Goal: Task Accomplishment & Management: Use online tool/utility

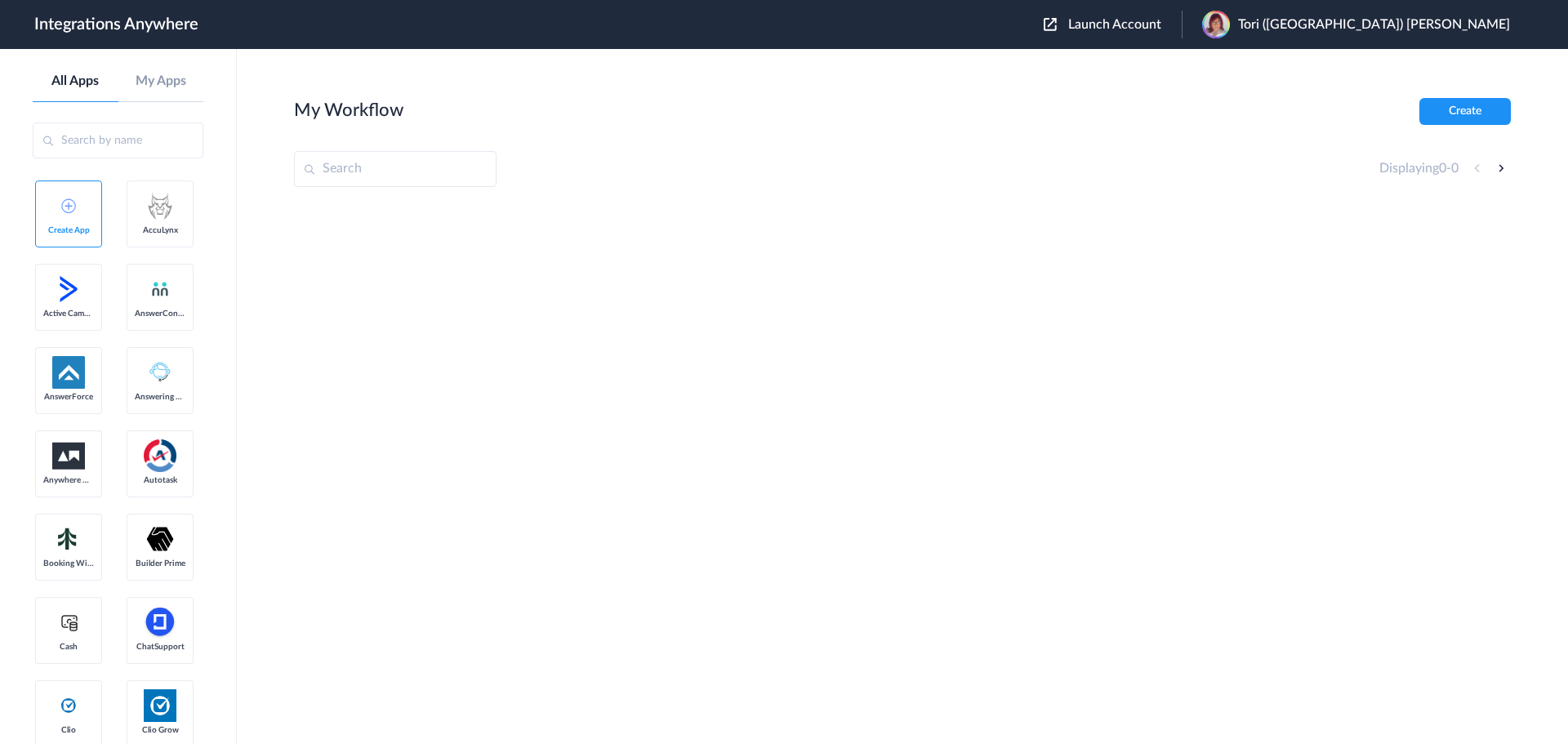
click at [371, 160] on input "text" at bounding box center [395, 168] width 202 height 36
paste input "9192671236"
type input "9192671236"
click at [416, 176] on input "9192671236" at bounding box center [395, 168] width 202 height 36
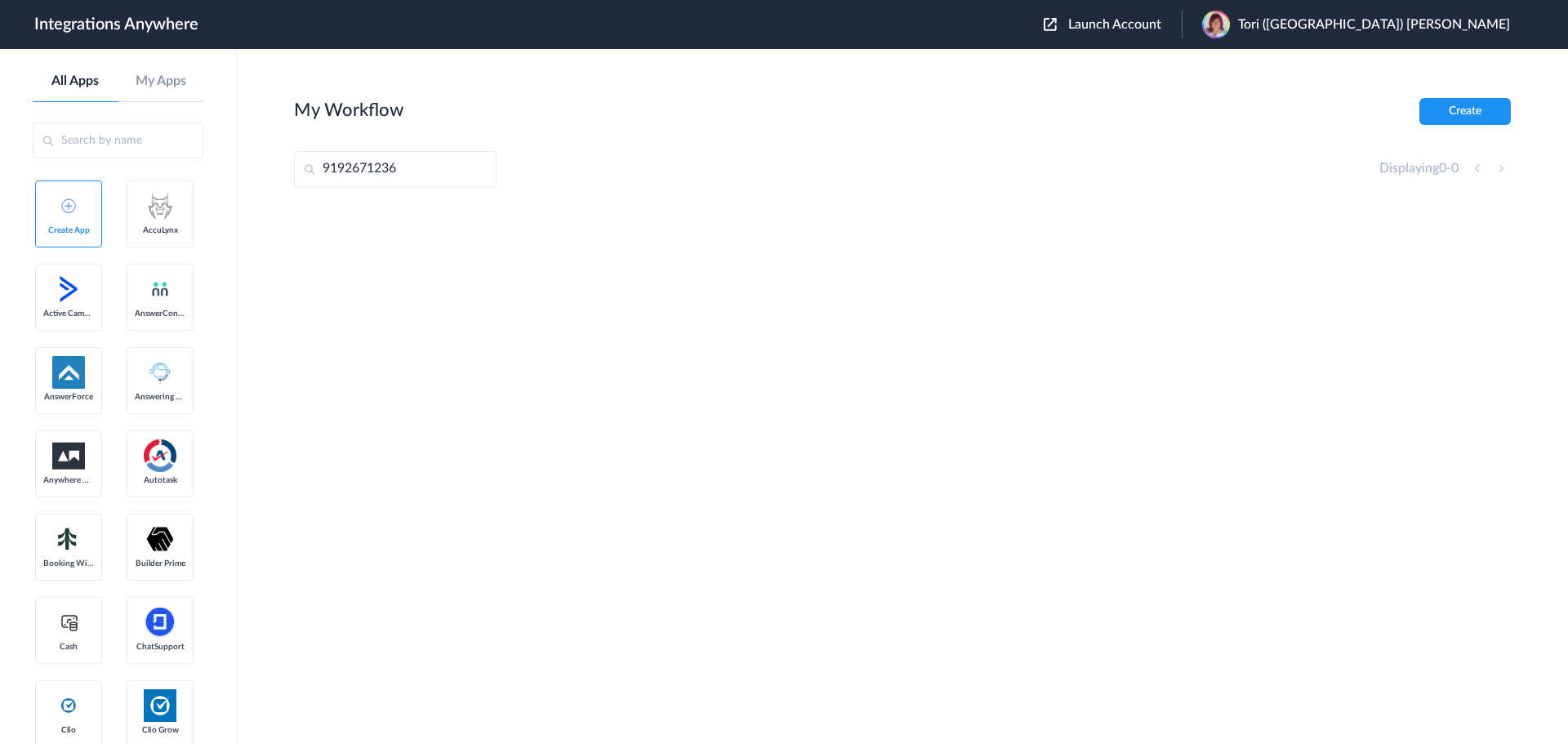
click at [416, 176] on input "9192671236" at bounding box center [395, 168] width 202 height 36
click at [678, 281] on div at bounding box center [902, 325] width 1217 height 245
click at [1161, 21] on span "Launch Account" at bounding box center [1114, 24] width 93 height 13
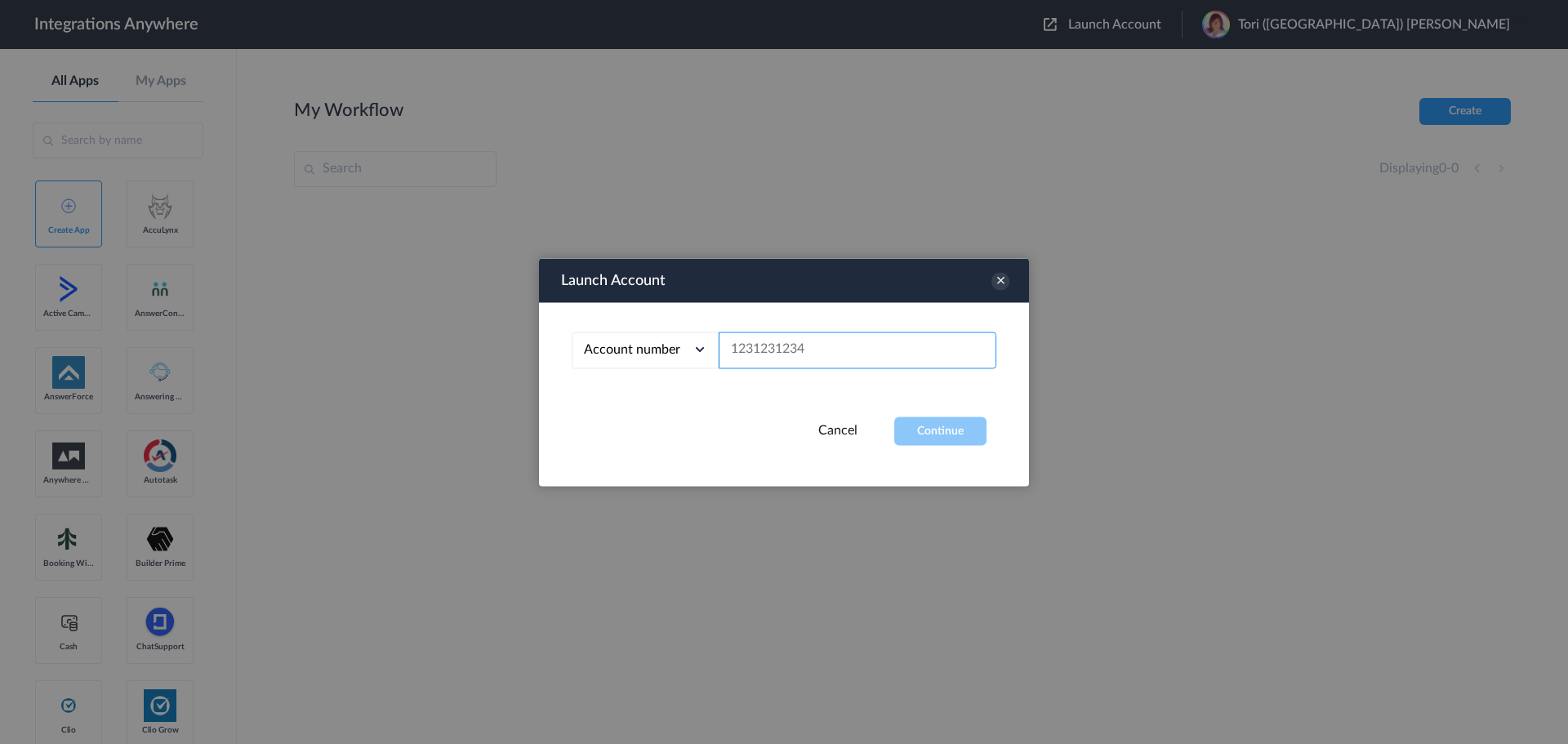
click at [817, 365] on input "text" at bounding box center [858, 349] width 278 height 36
paste input "9192671236"
type input "9192671236"
click at [935, 429] on button "Continue" at bounding box center [940, 430] width 92 height 29
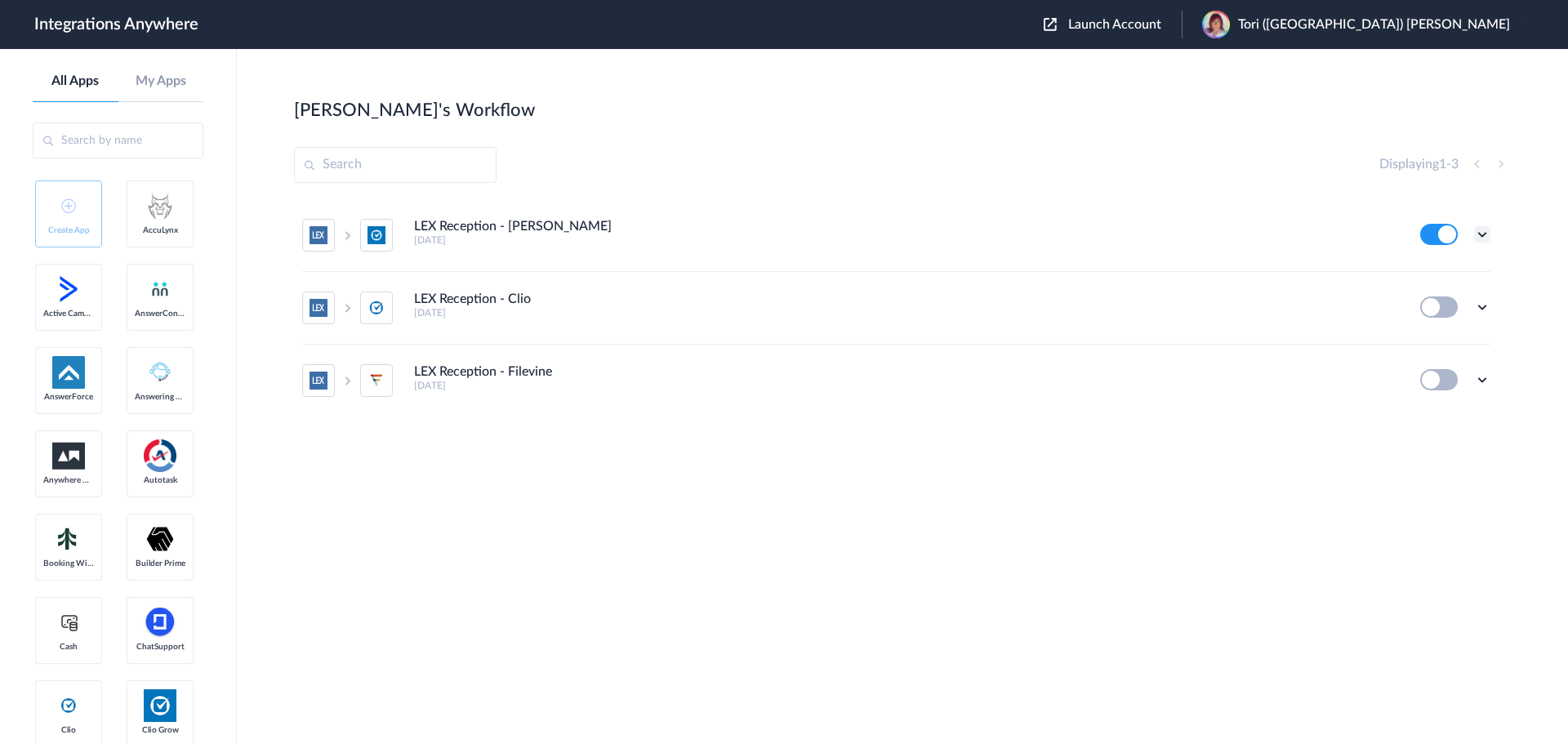
click at [1486, 237] on icon at bounding box center [1481, 234] width 16 height 16
click at [1437, 264] on li "Edit" at bounding box center [1437, 272] width 106 height 30
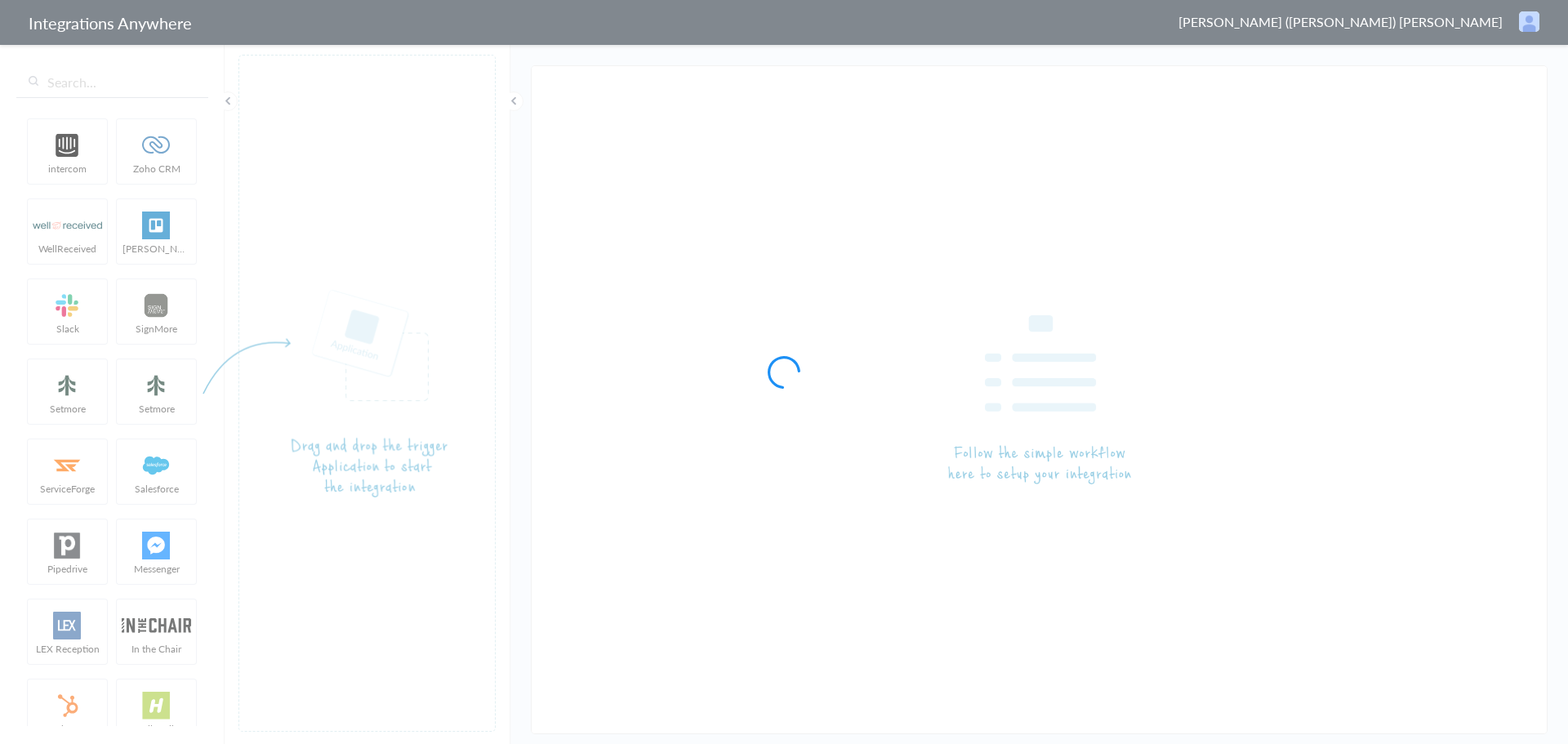
type input "LEX Reception - [PERSON_NAME]"
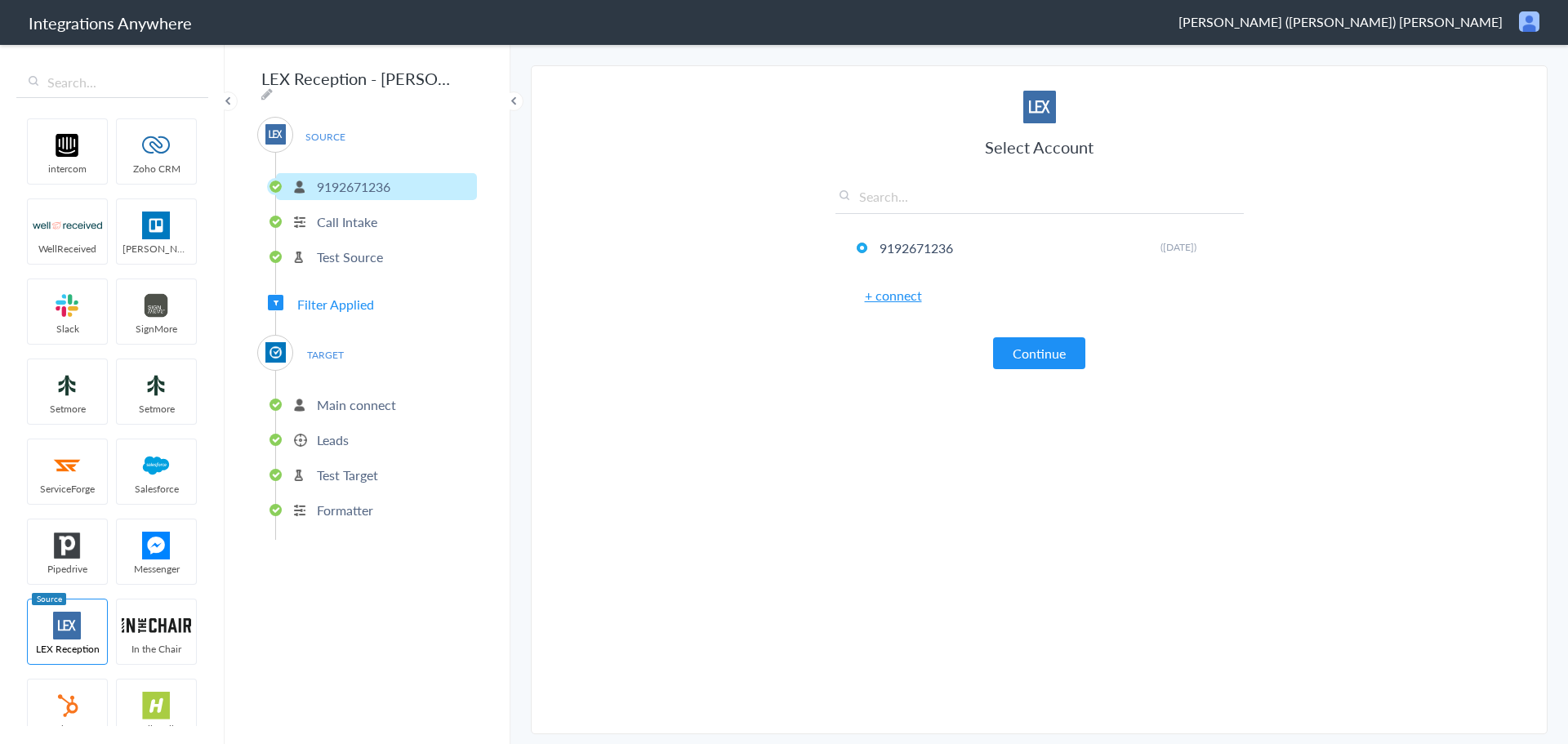
click at [335, 398] on p "Main connect" at bounding box center [356, 405] width 79 height 19
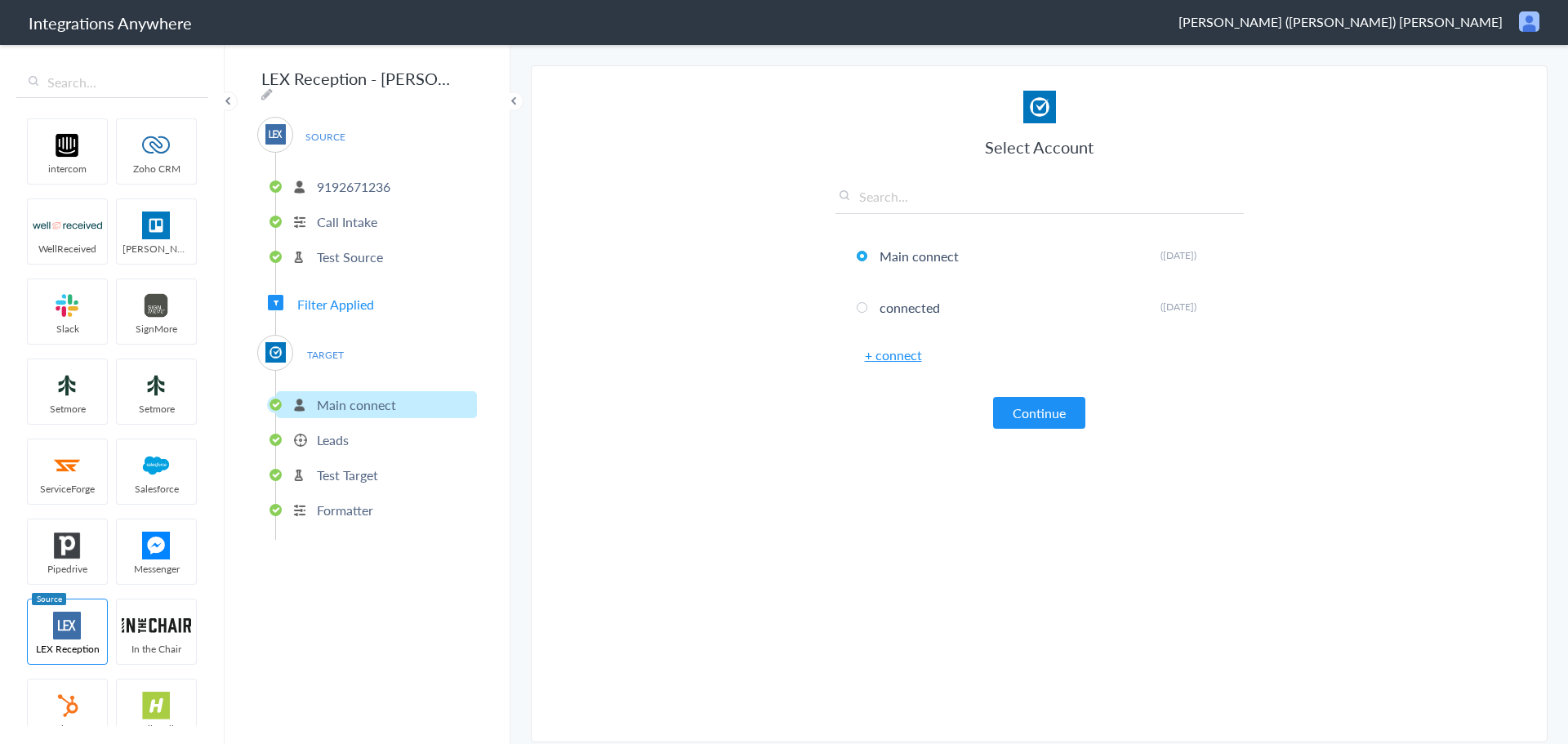
click at [338, 430] on p "Leads" at bounding box center [332, 440] width 32 height 19
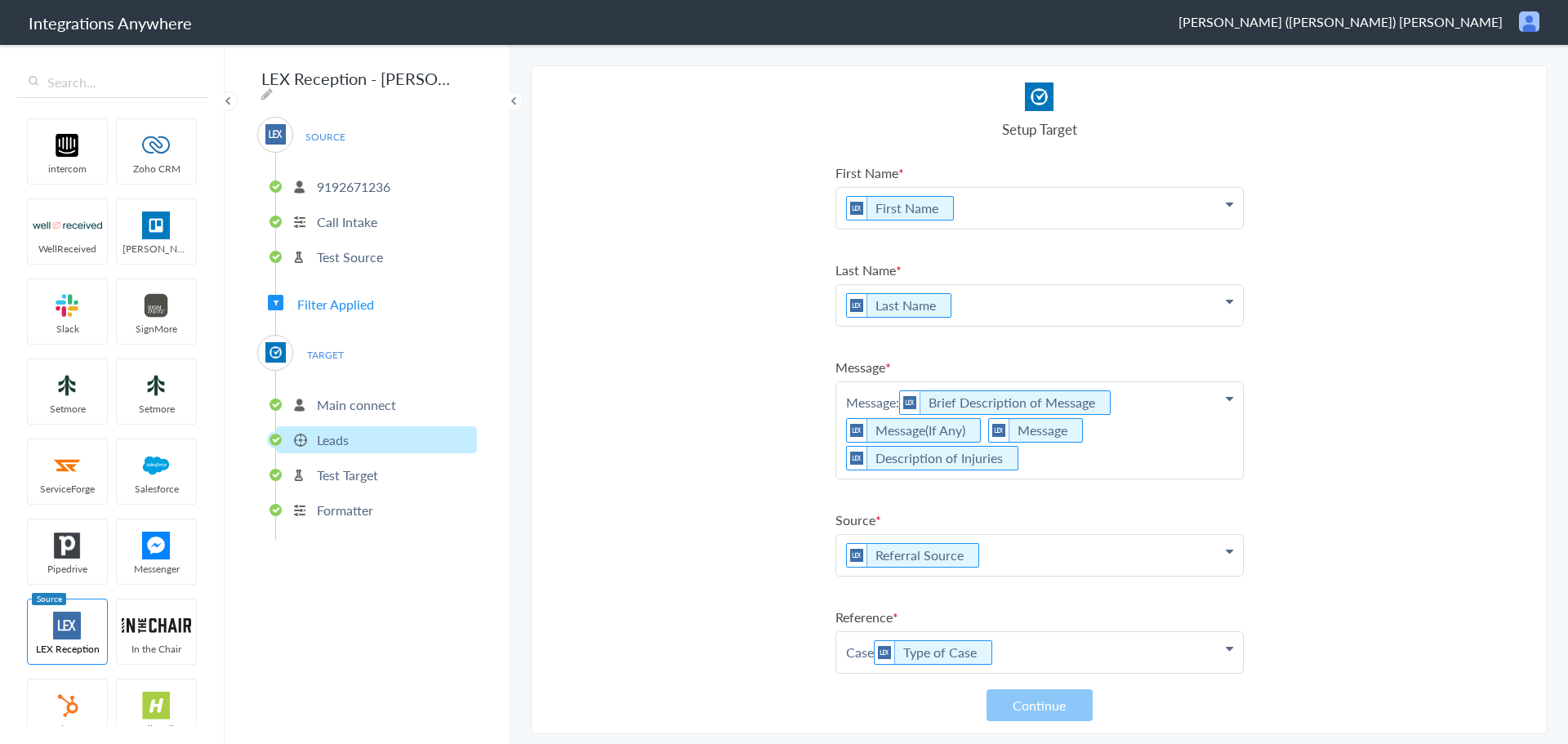
click at [366, 212] on p "Call Intake" at bounding box center [347, 222] width 61 height 19
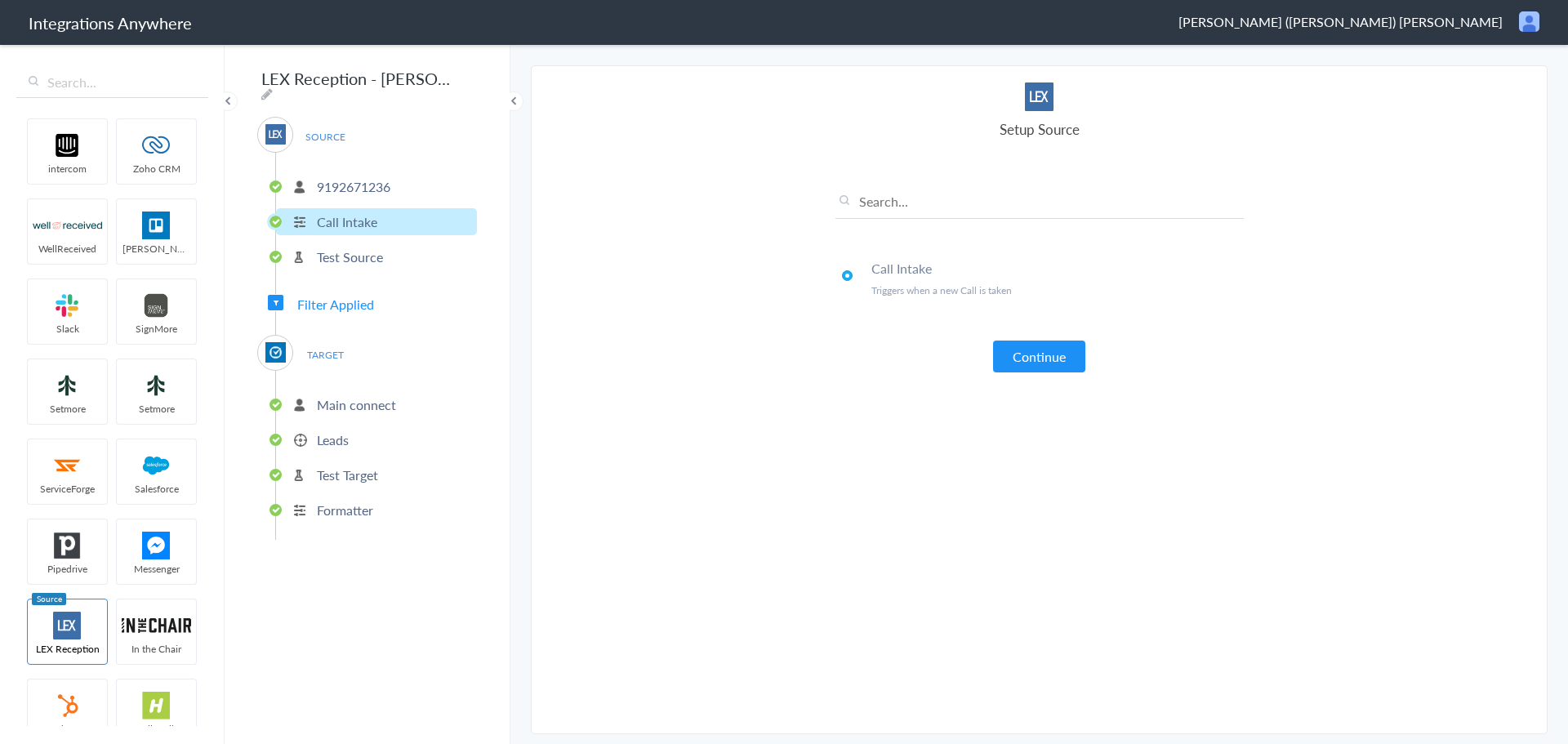
click at [353, 429] on li "Leads" at bounding box center [376, 439] width 201 height 27
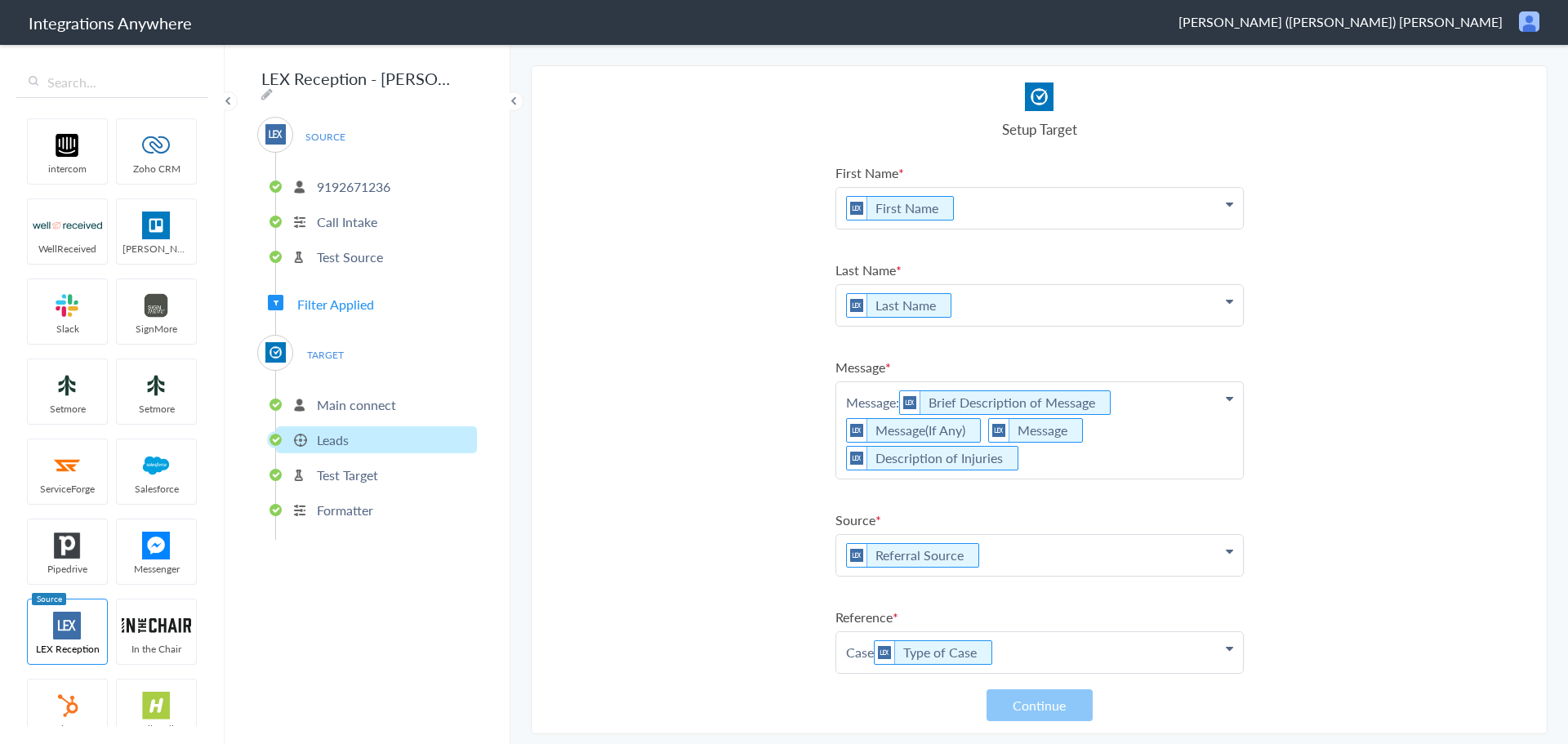
click at [354, 474] on p "Test Target" at bounding box center [347, 475] width 62 height 19
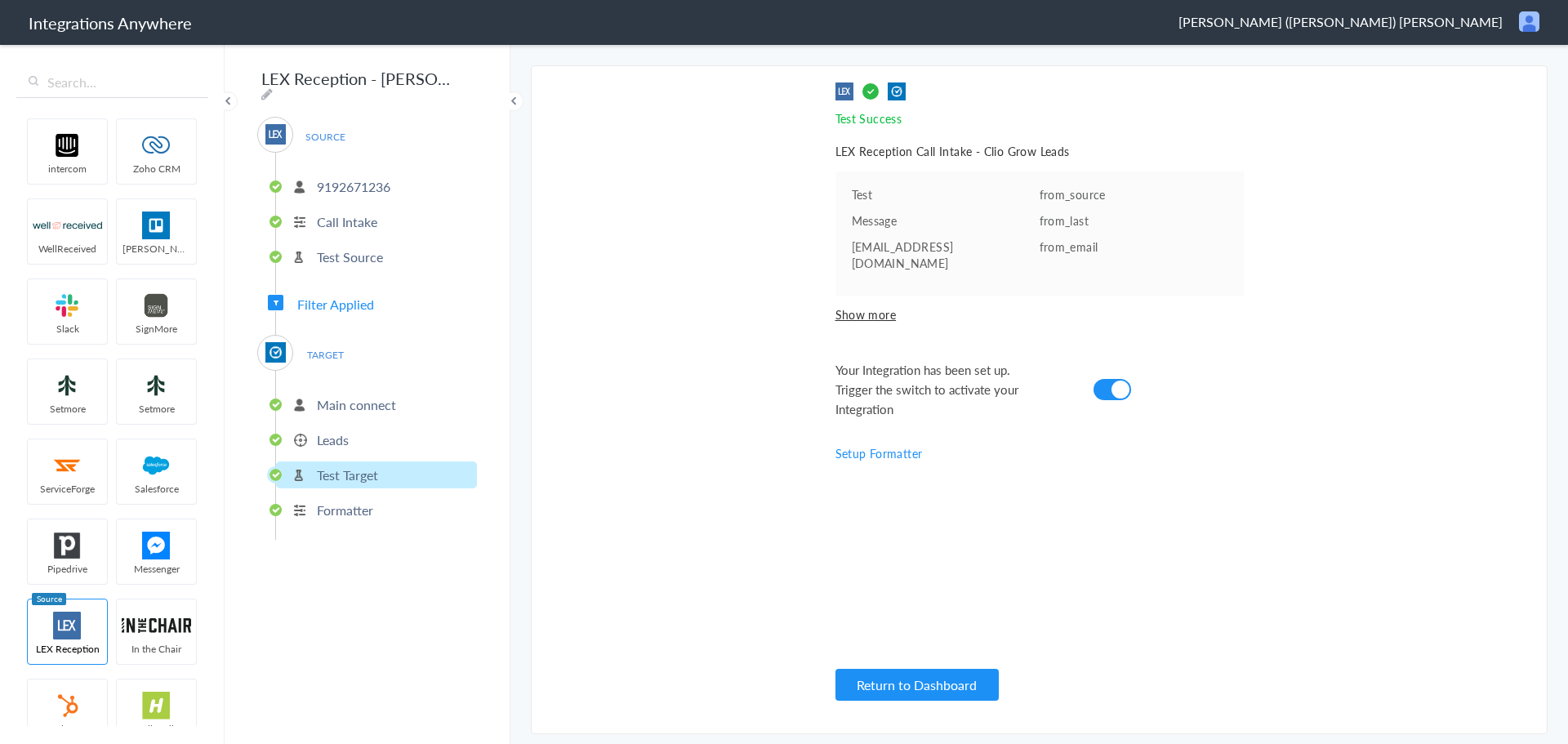
click at [347, 508] on p "Formatter" at bounding box center [344, 510] width 56 height 19
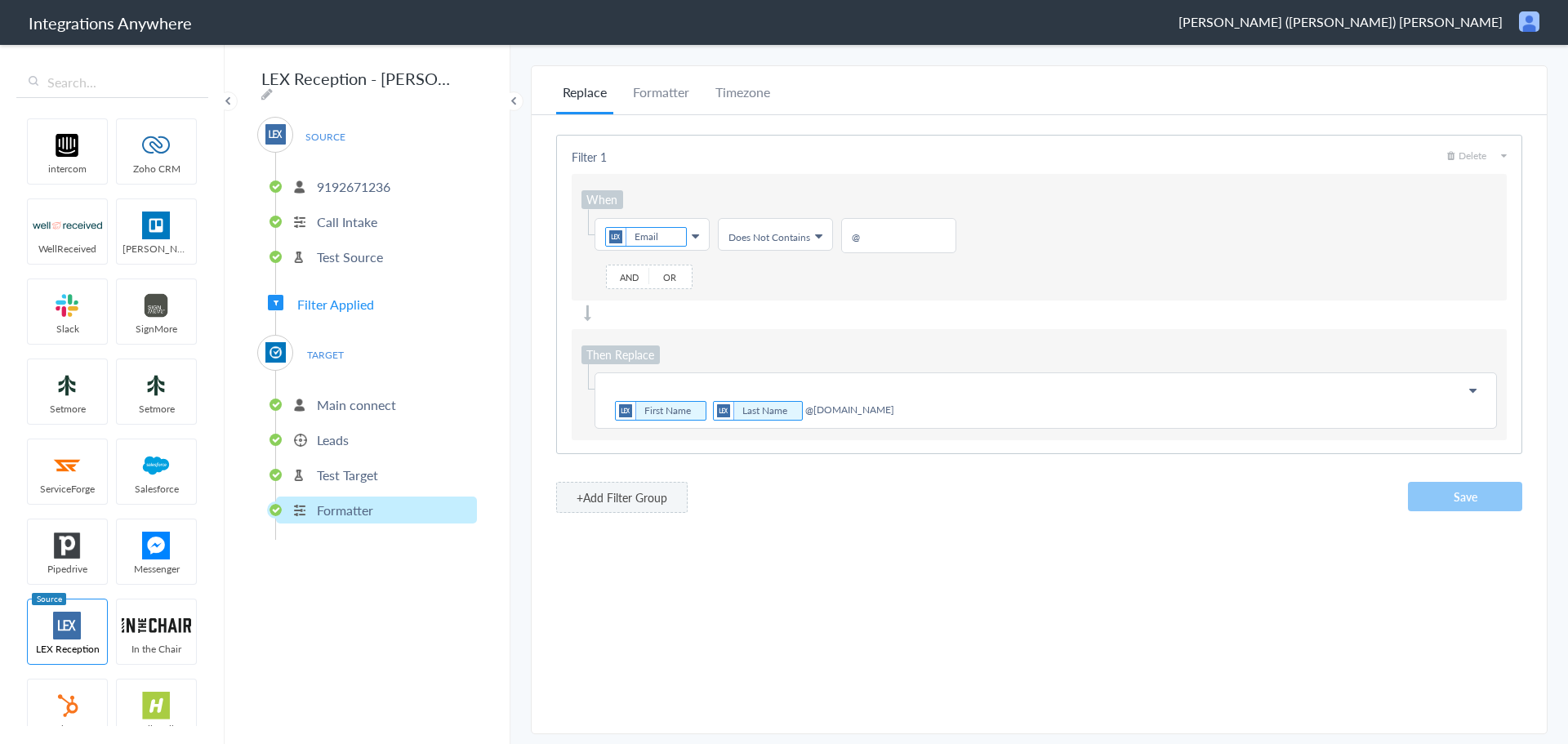
click at [346, 192] on li "9192671236" at bounding box center [376, 186] width 201 height 27
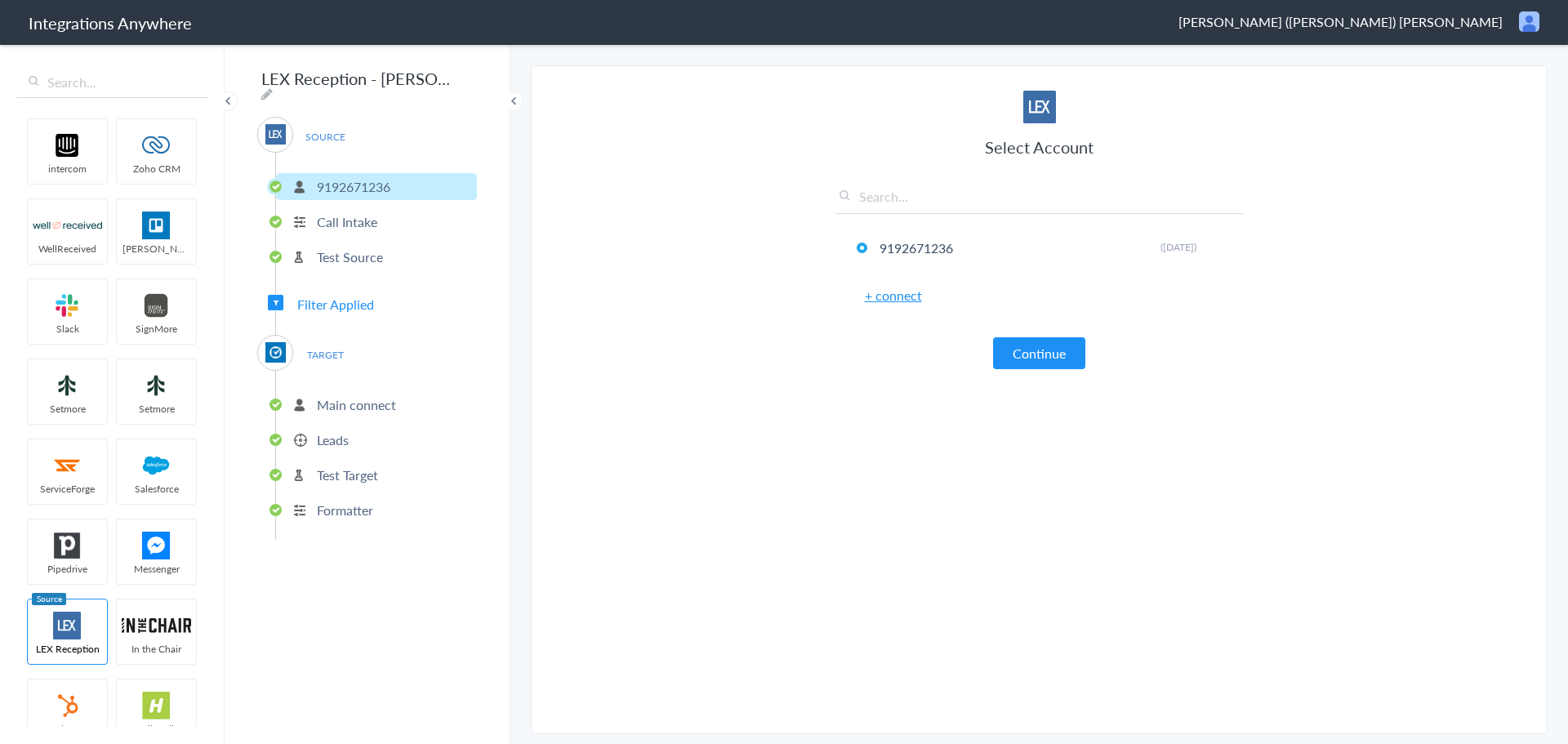
click at [1202, 471] on article "Select Account 9192671236 Rename Delete (2 months ago) + connect Continue Setup…" at bounding box center [1039, 400] width 408 height 635
click at [1036, 360] on button "Continue" at bounding box center [1039, 353] width 92 height 32
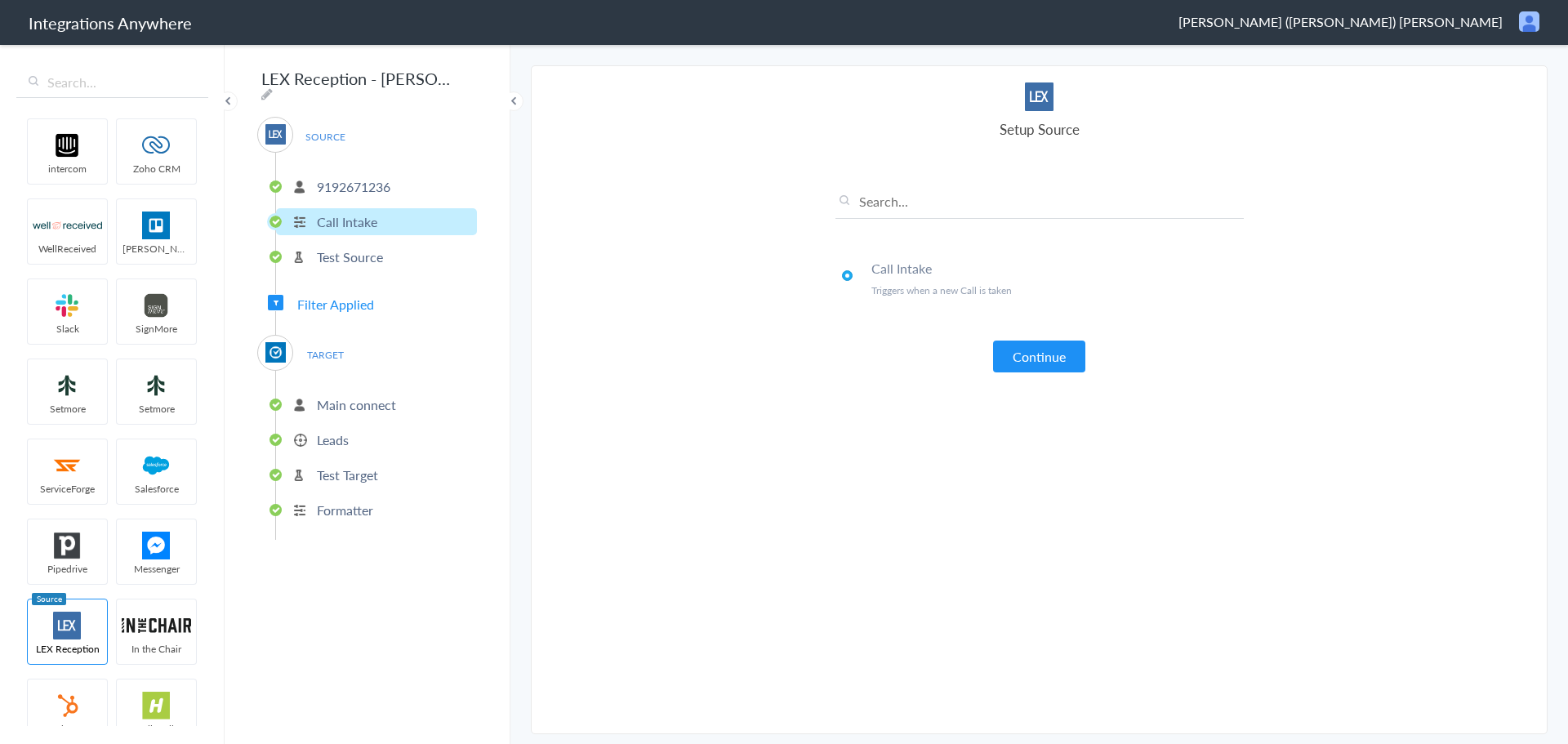
click at [1036, 360] on button "Continue" at bounding box center [1039, 356] width 92 height 32
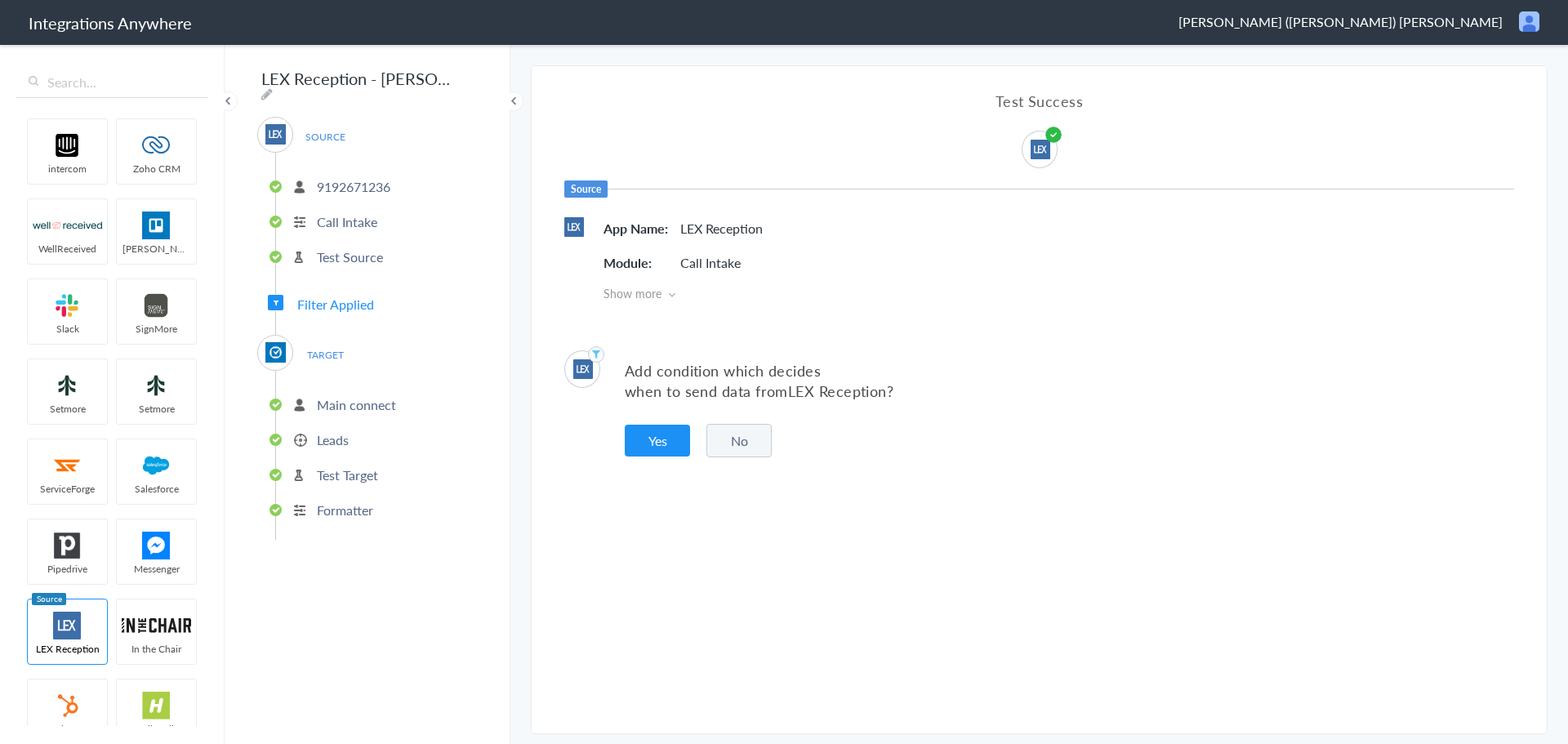
click at [734, 448] on button "No" at bounding box center [738, 441] width 65 height 34
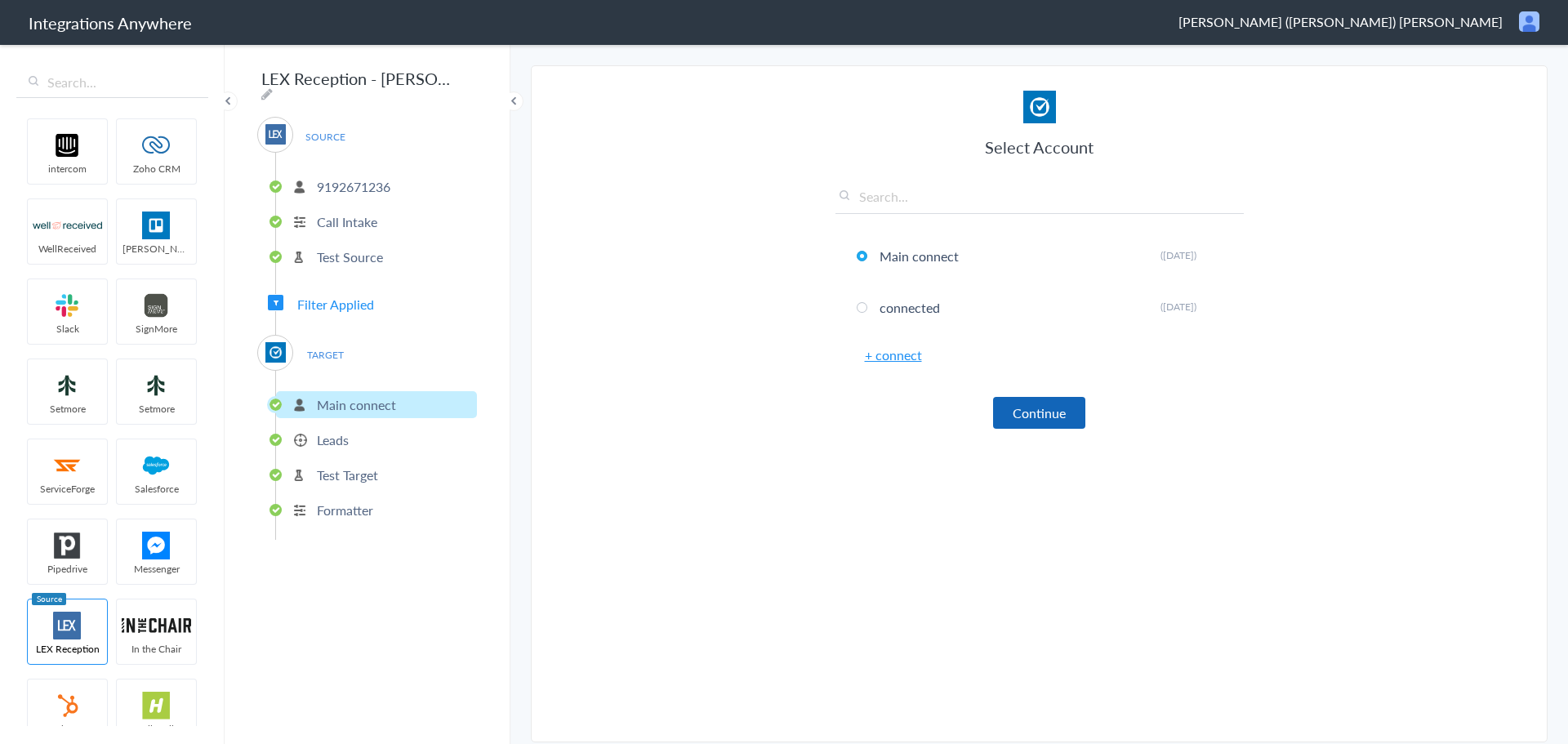
click at [1015, 409] on button "Continue" at bounding box center [1039, 413] width 92 height 32
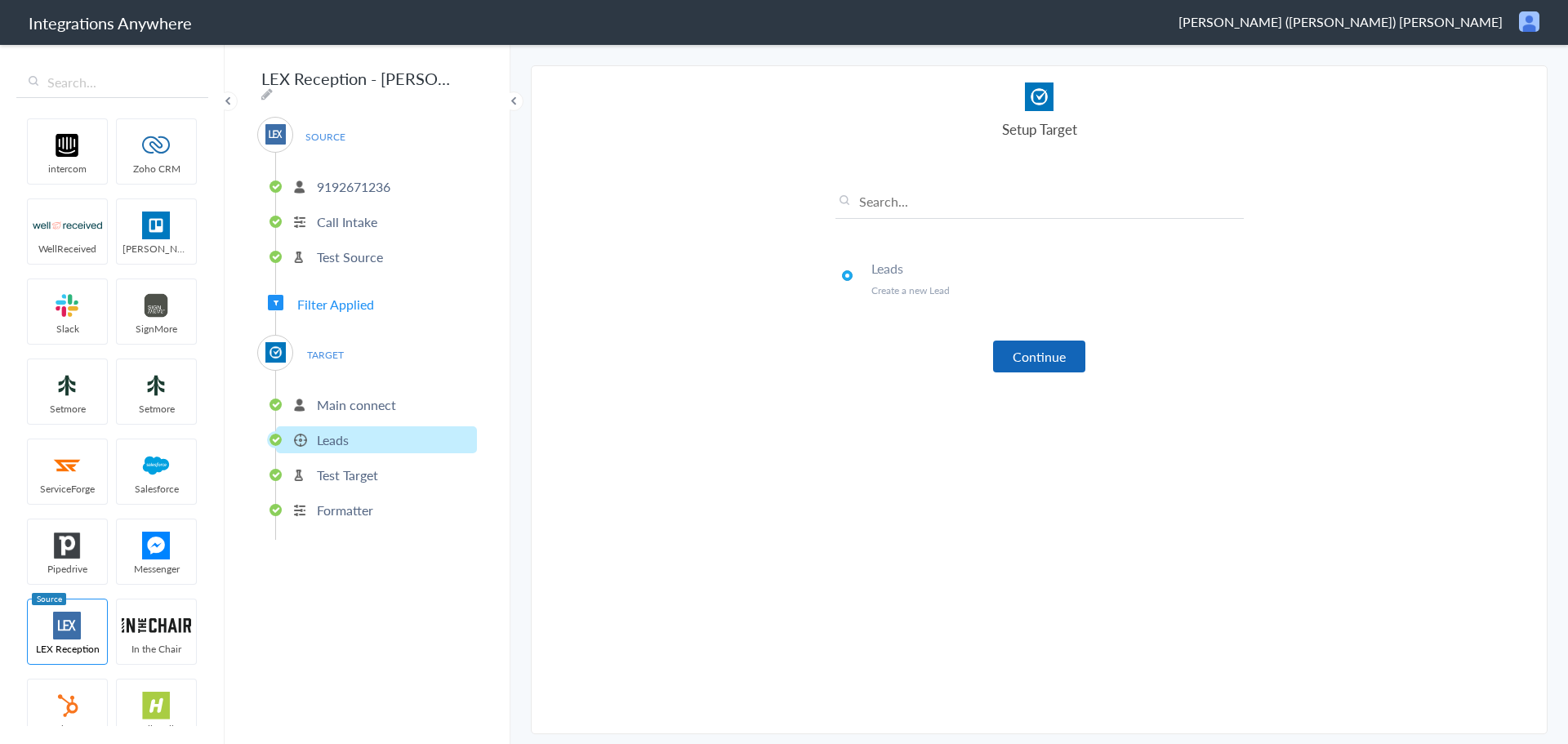
click at [1029, 346] on button "Continue" at bounding box center [1039, 356] width 92 height 32
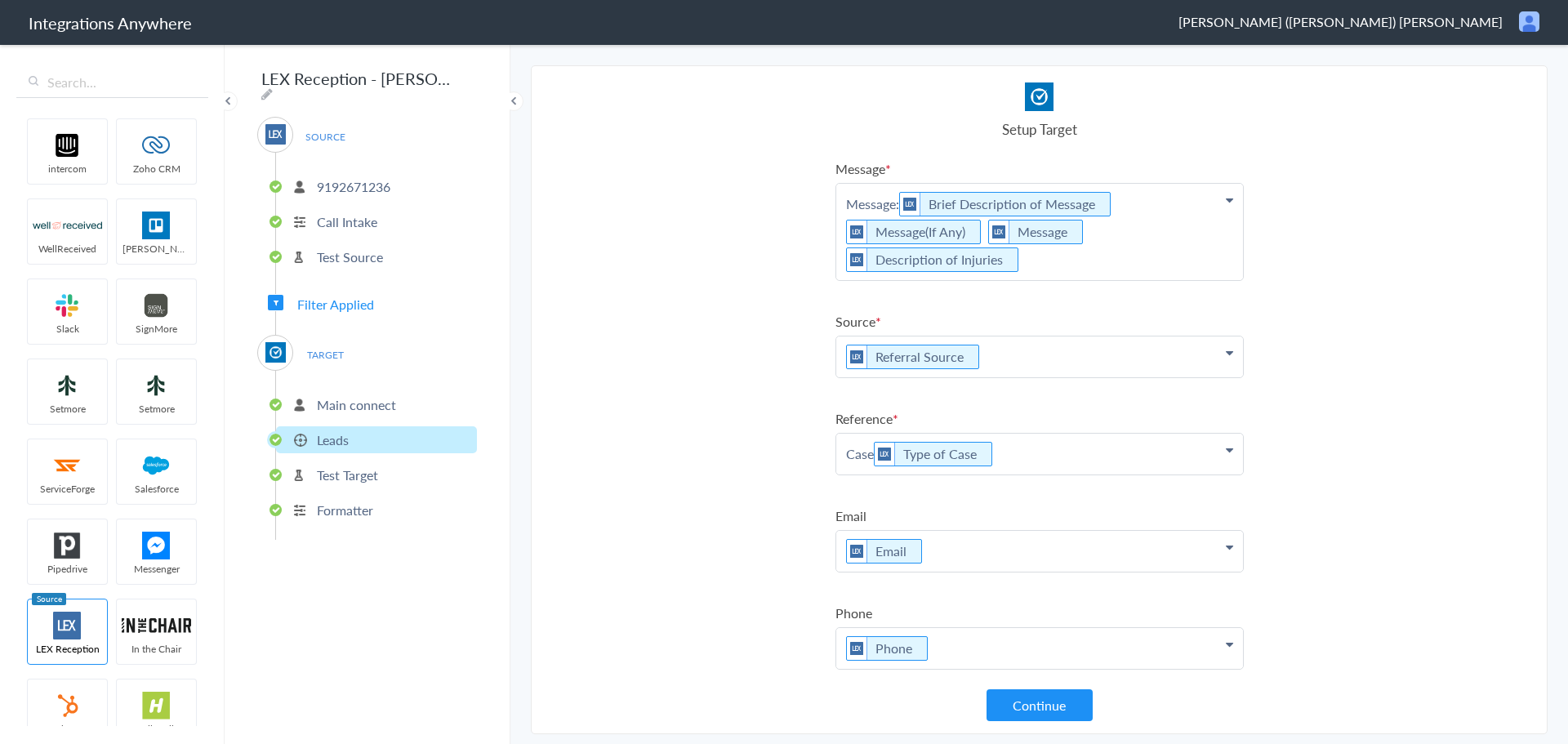
scroll to position [207, 0]
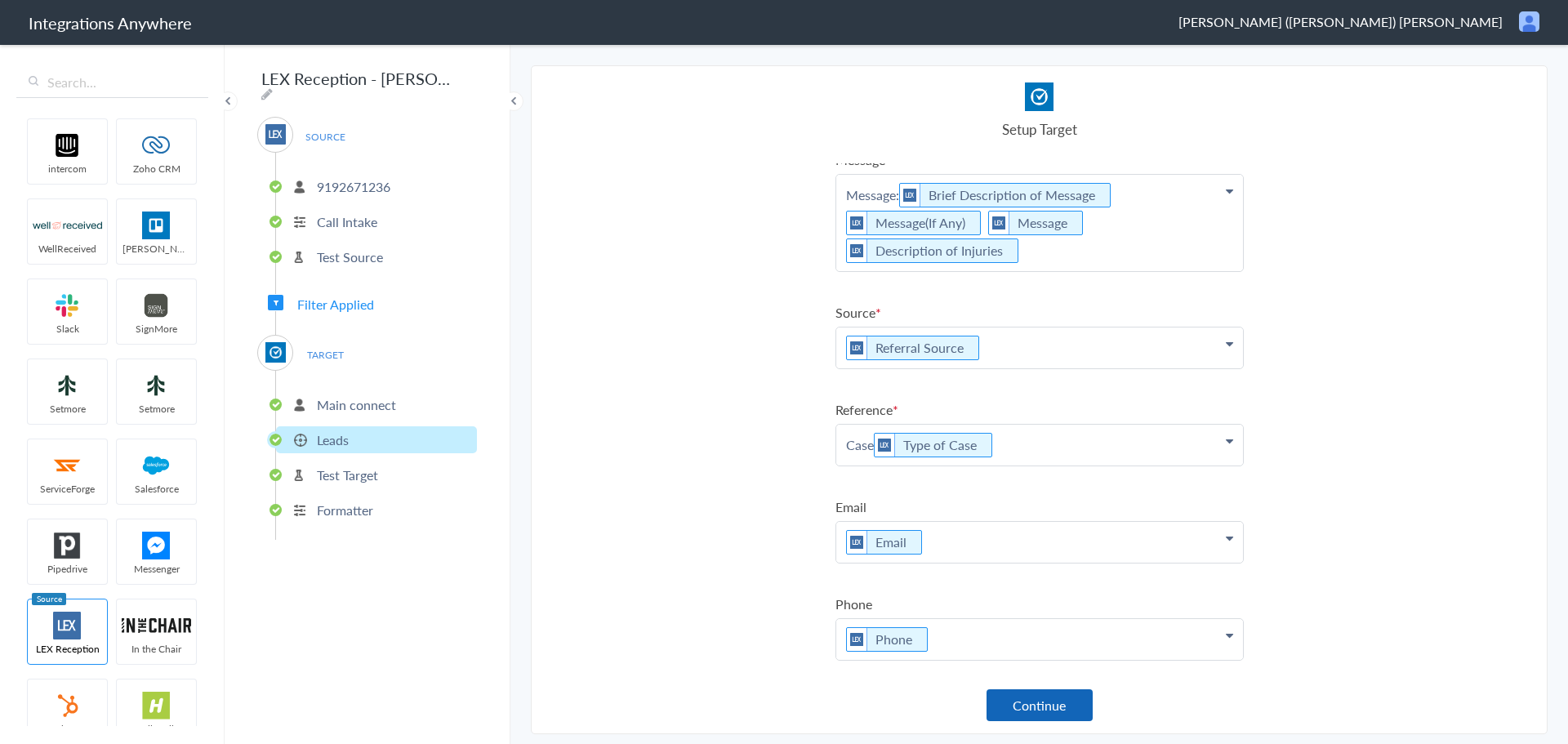
click at [1028, 712] on button "Continue" at bounding box center [1039, 705] width 106 height 32
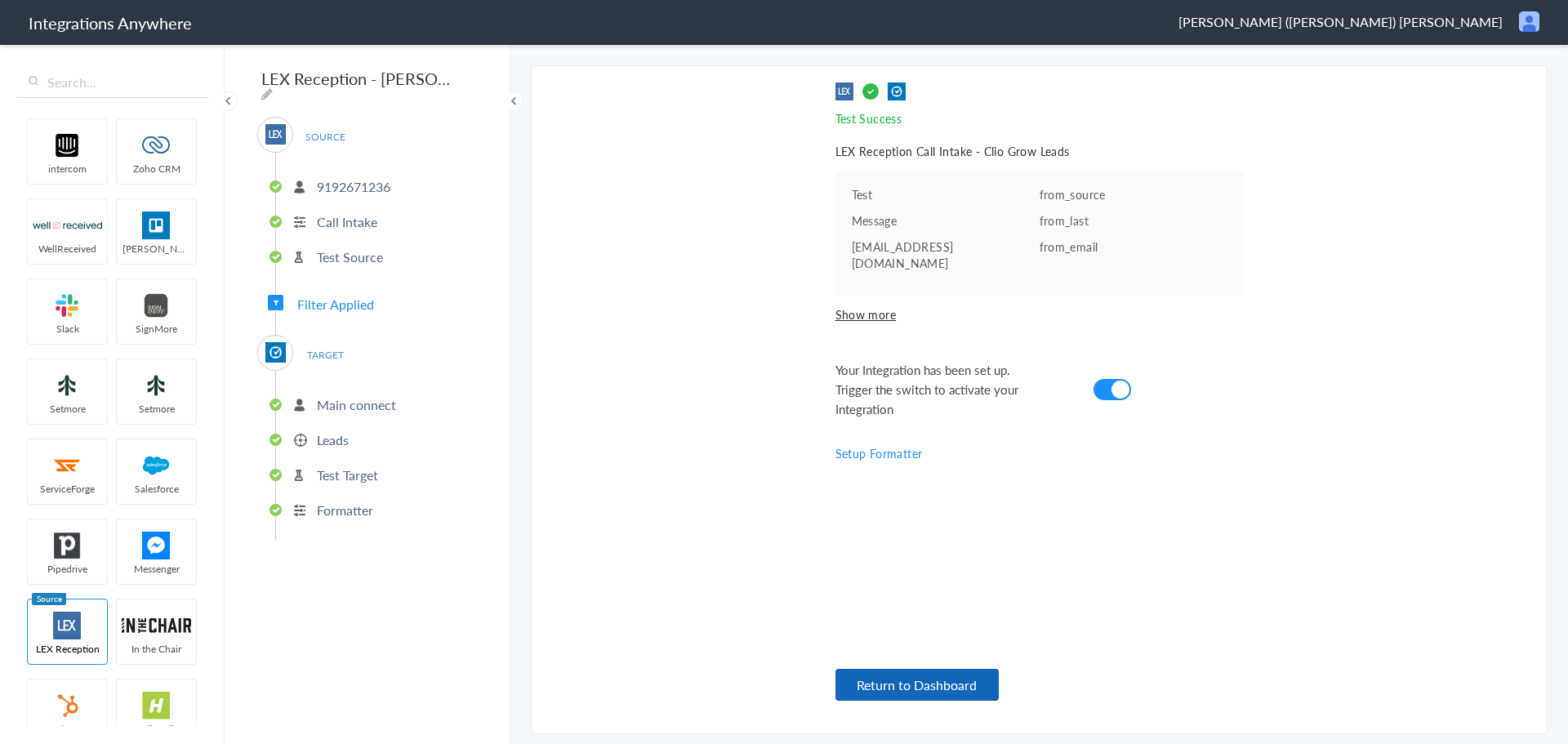
click at [900, 683] on button "Return to Dashboard" at bounding box center [917, 684] width 163 height 32
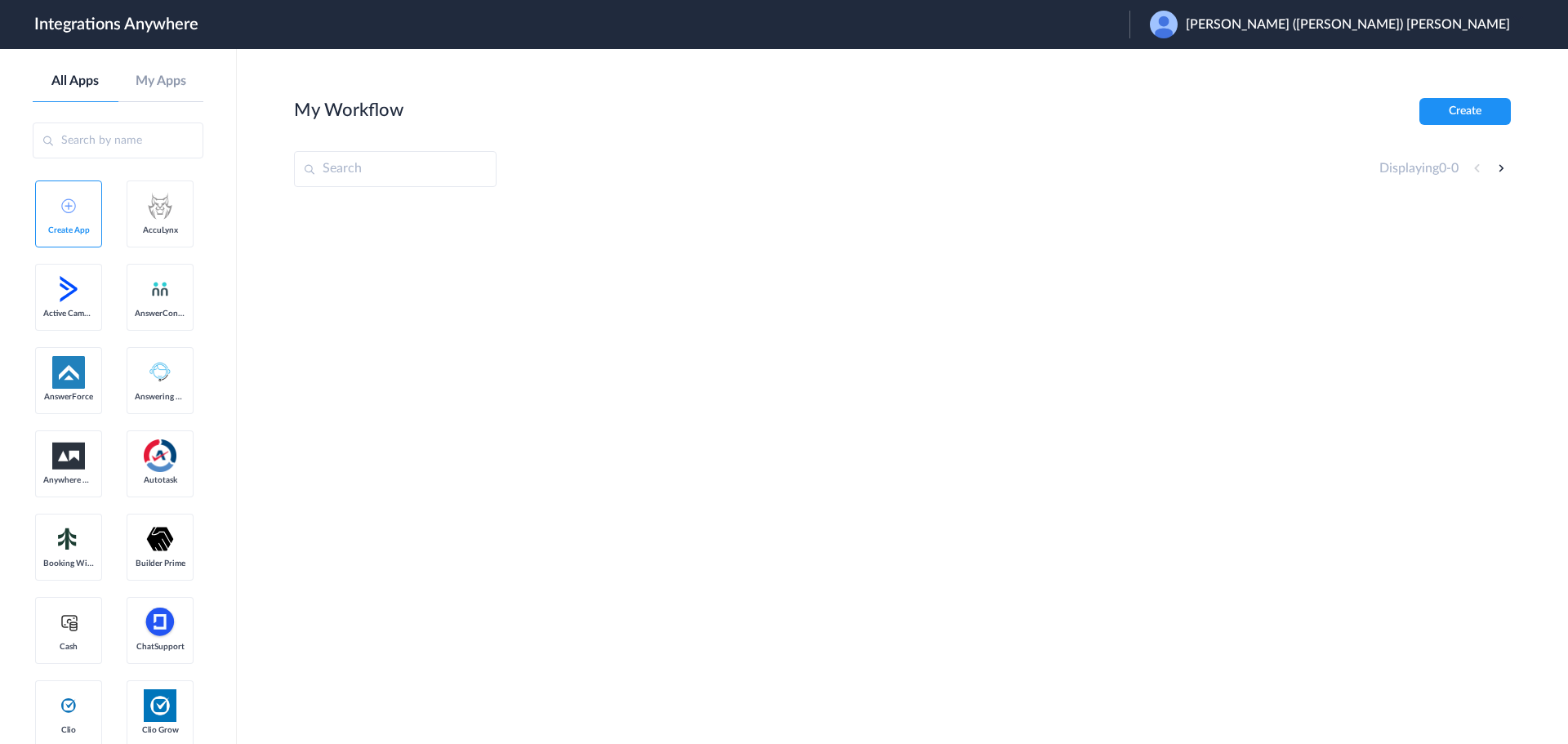
click at [1248, 427] on div at bounding box center [902, 325] width 1217 height 245
